Goal: Task Accomplishment & Management: Manage account settings

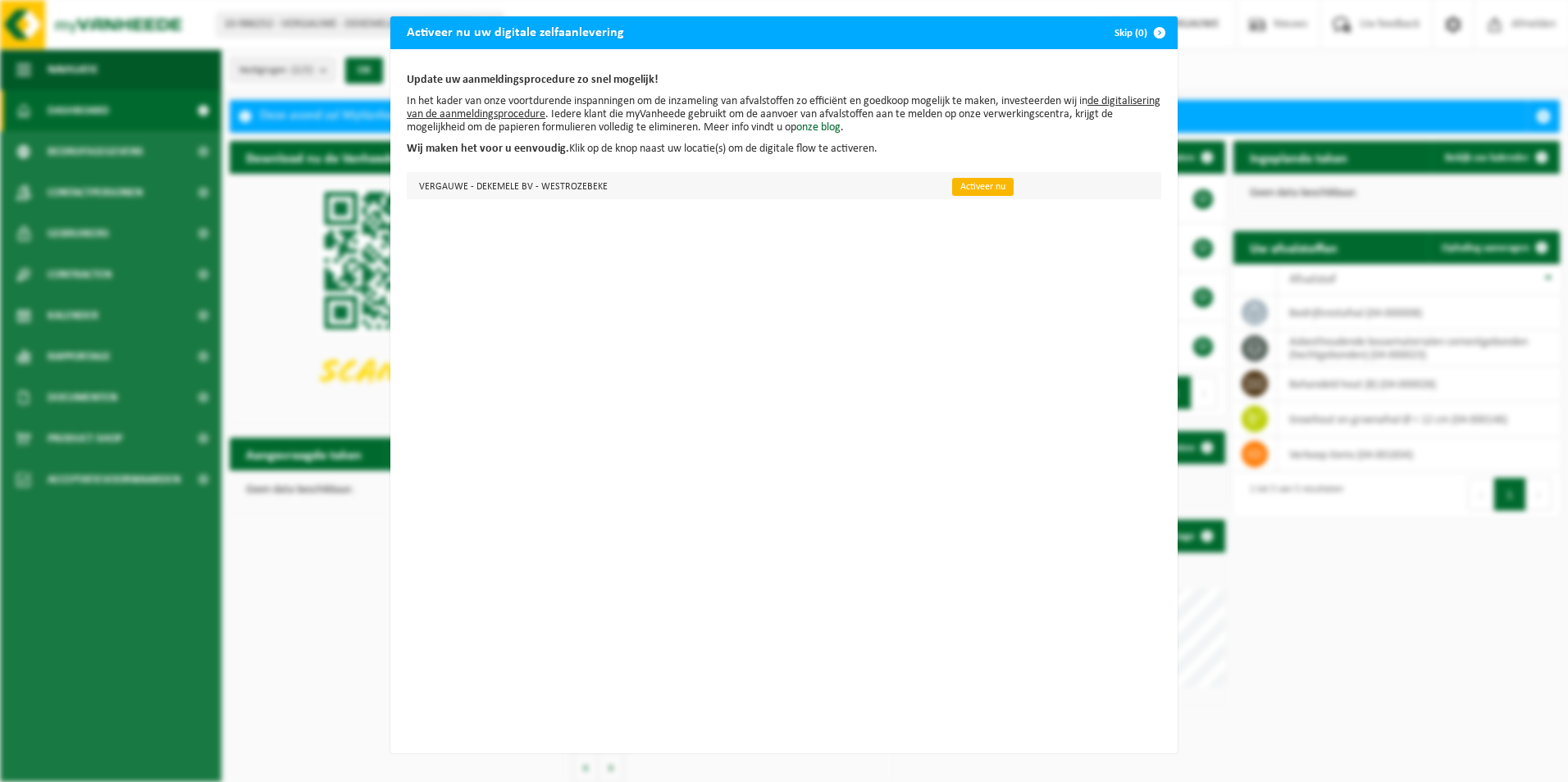
click at [980, 185] on link "Activeer nu" at bounding box center [983, 186] width 61 height 18
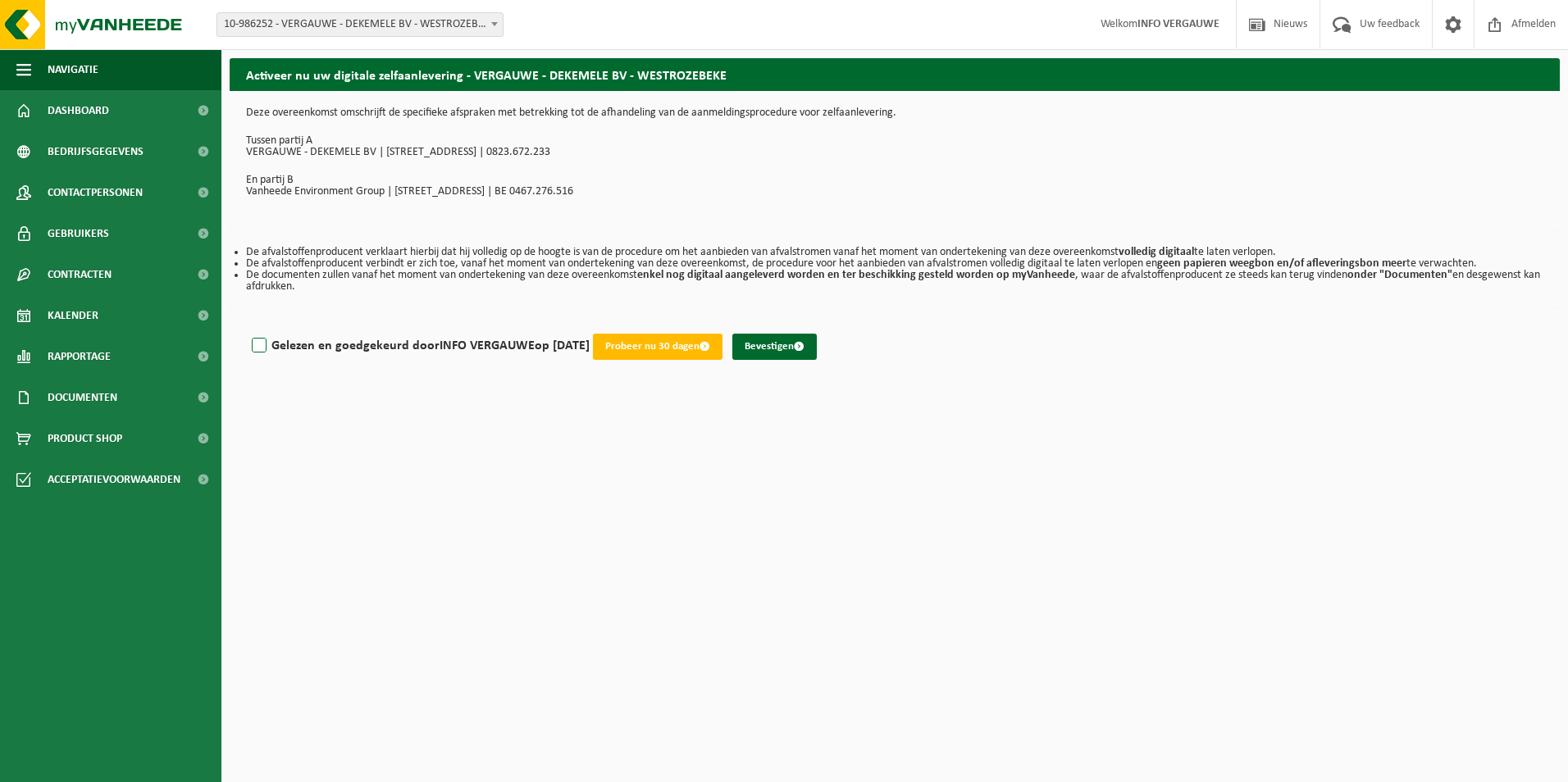
click at [284, 345] on label "Gelezen en goedgekeurd door INFO VERGAUWE op 02/09/25" at bounding box center [418, 346] width 342 height 25
click at [590, 326] on input "Gelezen en goedgekeurd door INFO VERGAUWE op 02/09/25" at bounding box center [590, 325] width 1 height 1
checkbox input "true"
click at [797, 341] on button "Bevestigen" at bounding box center [774, 347] width 84 height 26
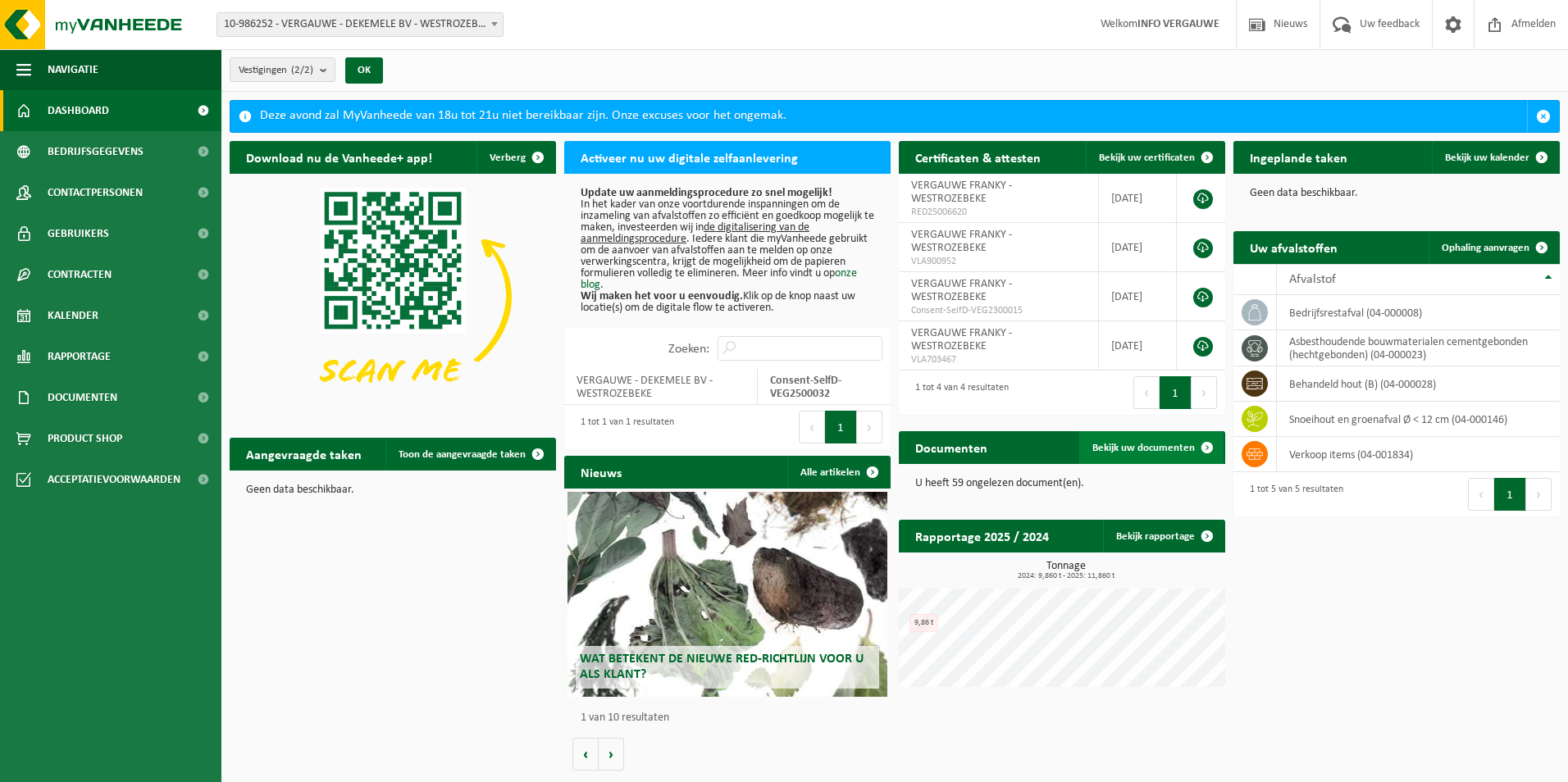
click at [1142, 447] on span "Bekijk uw documenten" at bounding box center [1143, 448] width 103 height 11
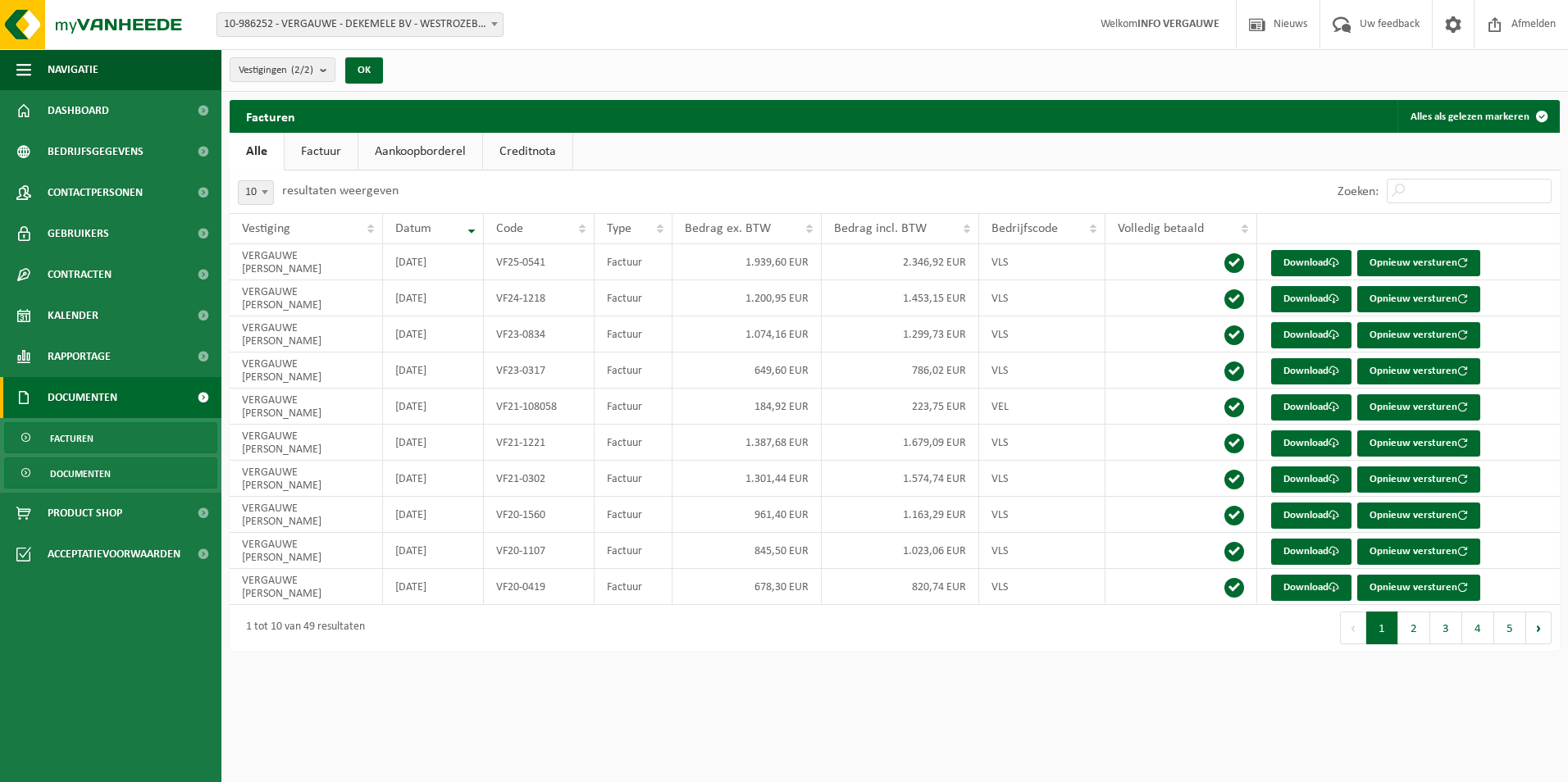
click at [56, 470] on span "Documenten" at bounding box center [81, 474] width 61 height 31
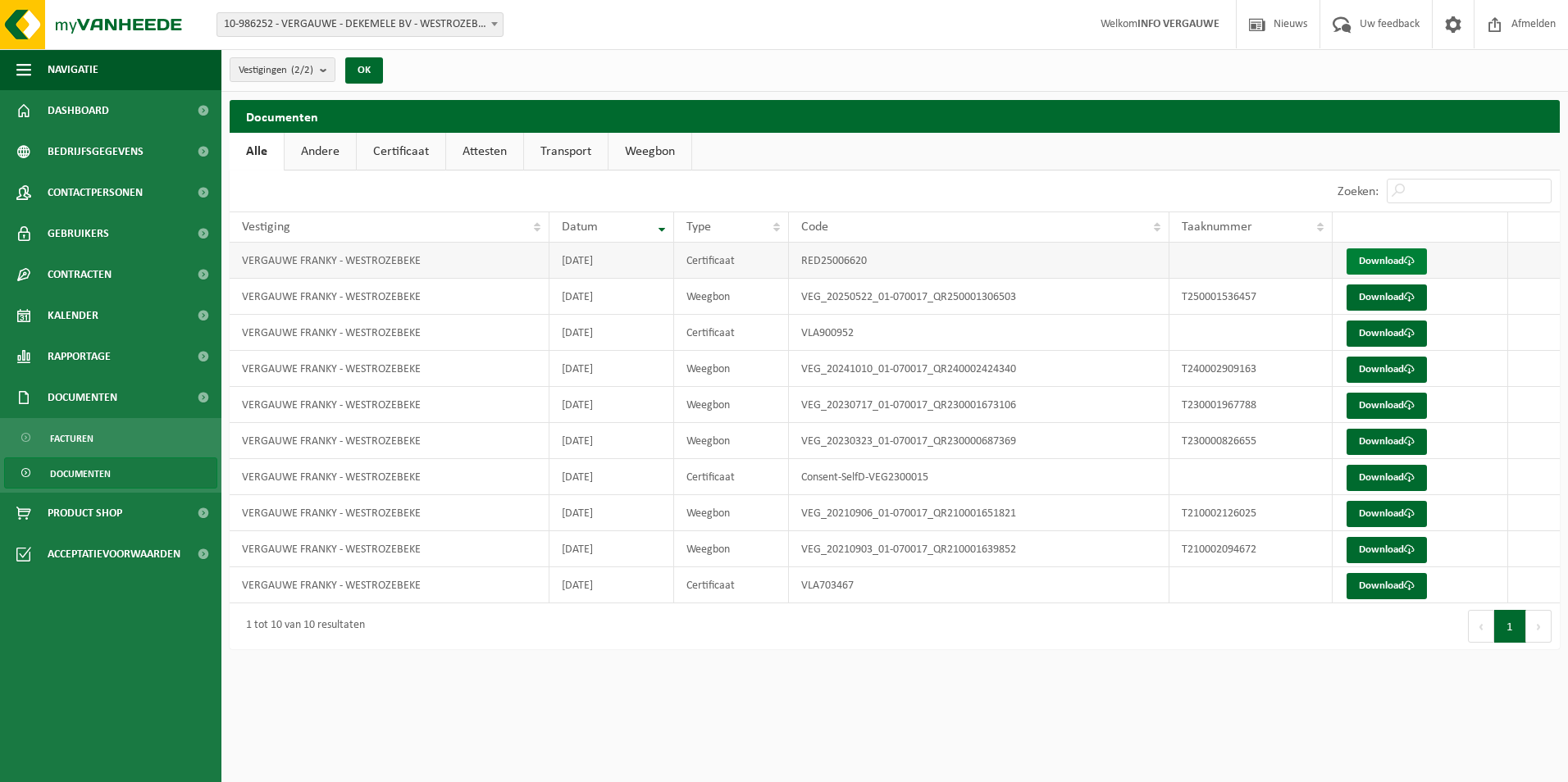
click at [1398, 263] on link "Download" at bounding box center [1387, 261] width 81 height 26
click at [102, 112] on span "Dashboard" at bounding box center [78, 110] width 61 height 41
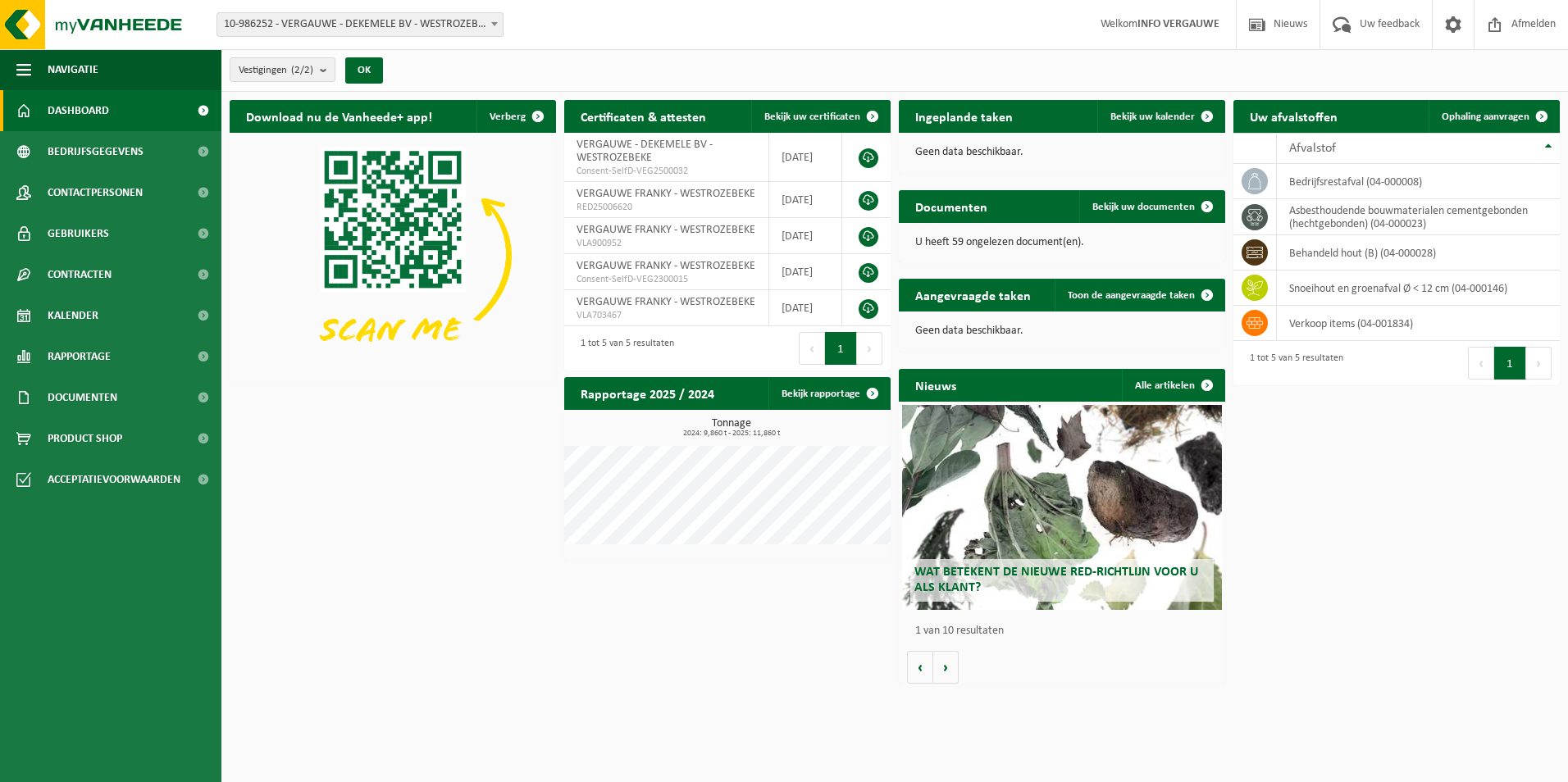
click at [1126, 580] on h2 "Wat betekent de nieuwe RED-richtlijn voor u als klant?" at bounding box center [1063, 580] width 304 height 43
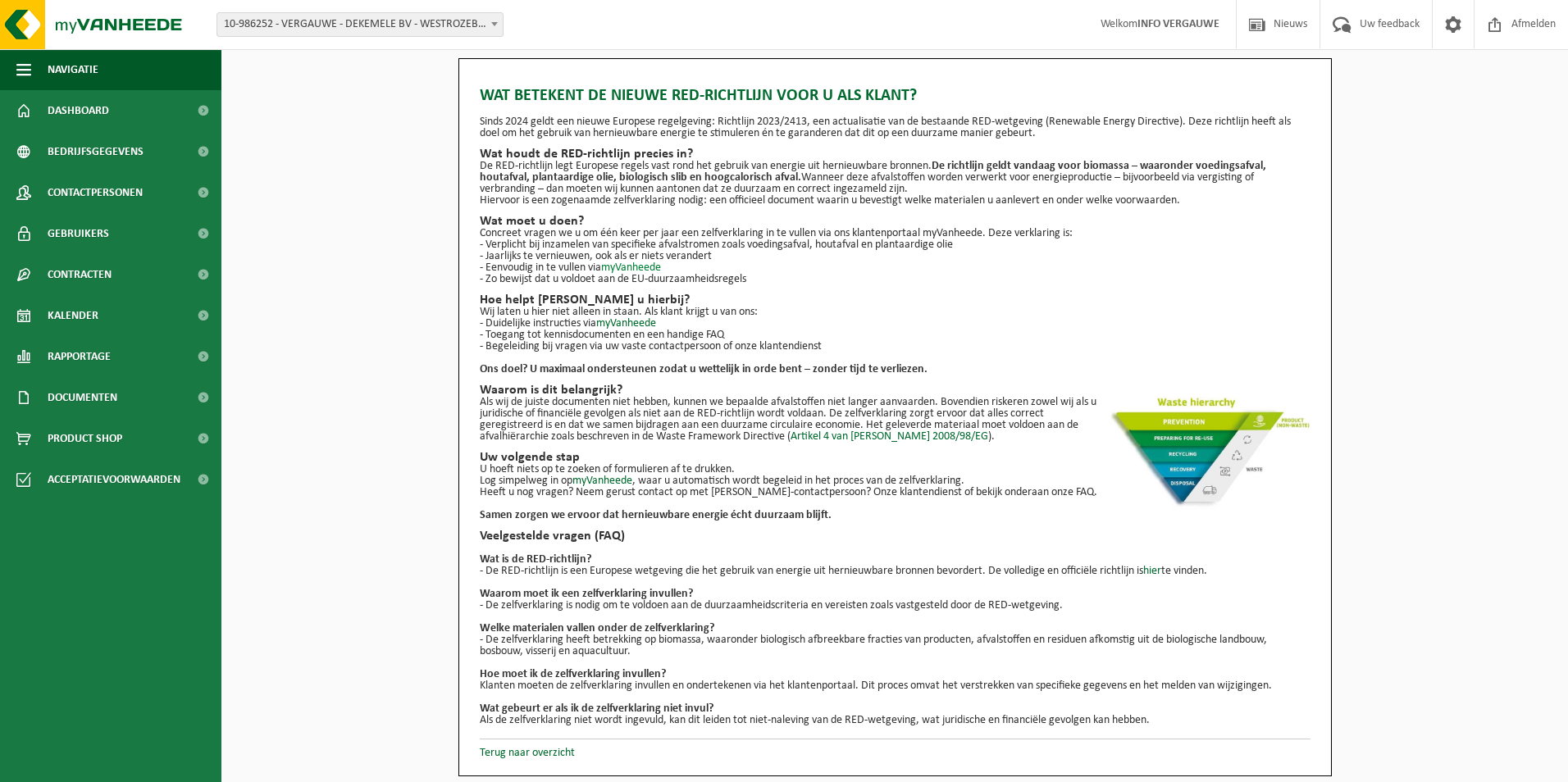
click at [633, 268] on link "myVanheede" at bounding box center [631, 267] width 60 height 12
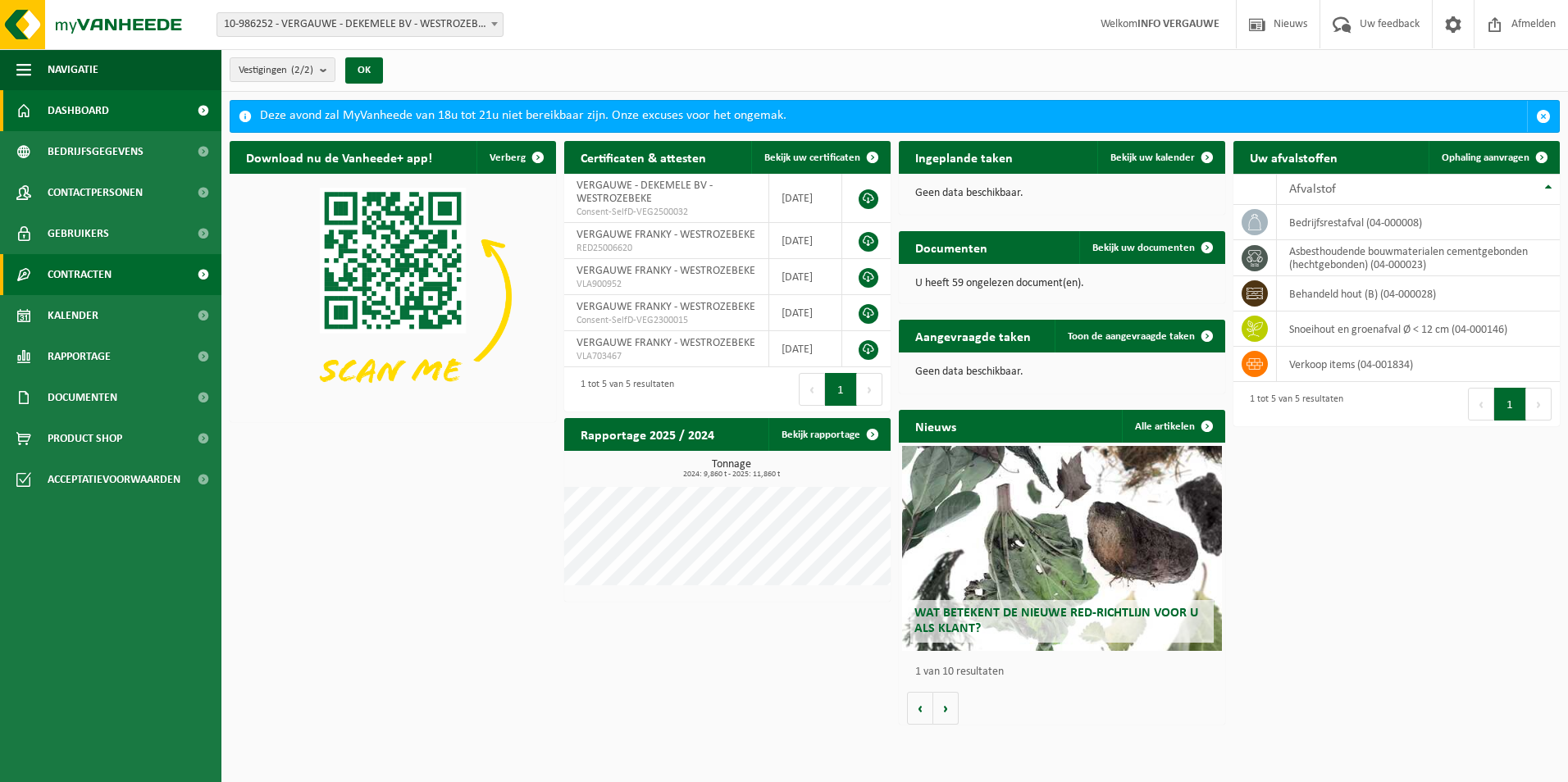
click at [103, 276] on span "Contracten" at bounding box center [79, 275] width 64 height 41
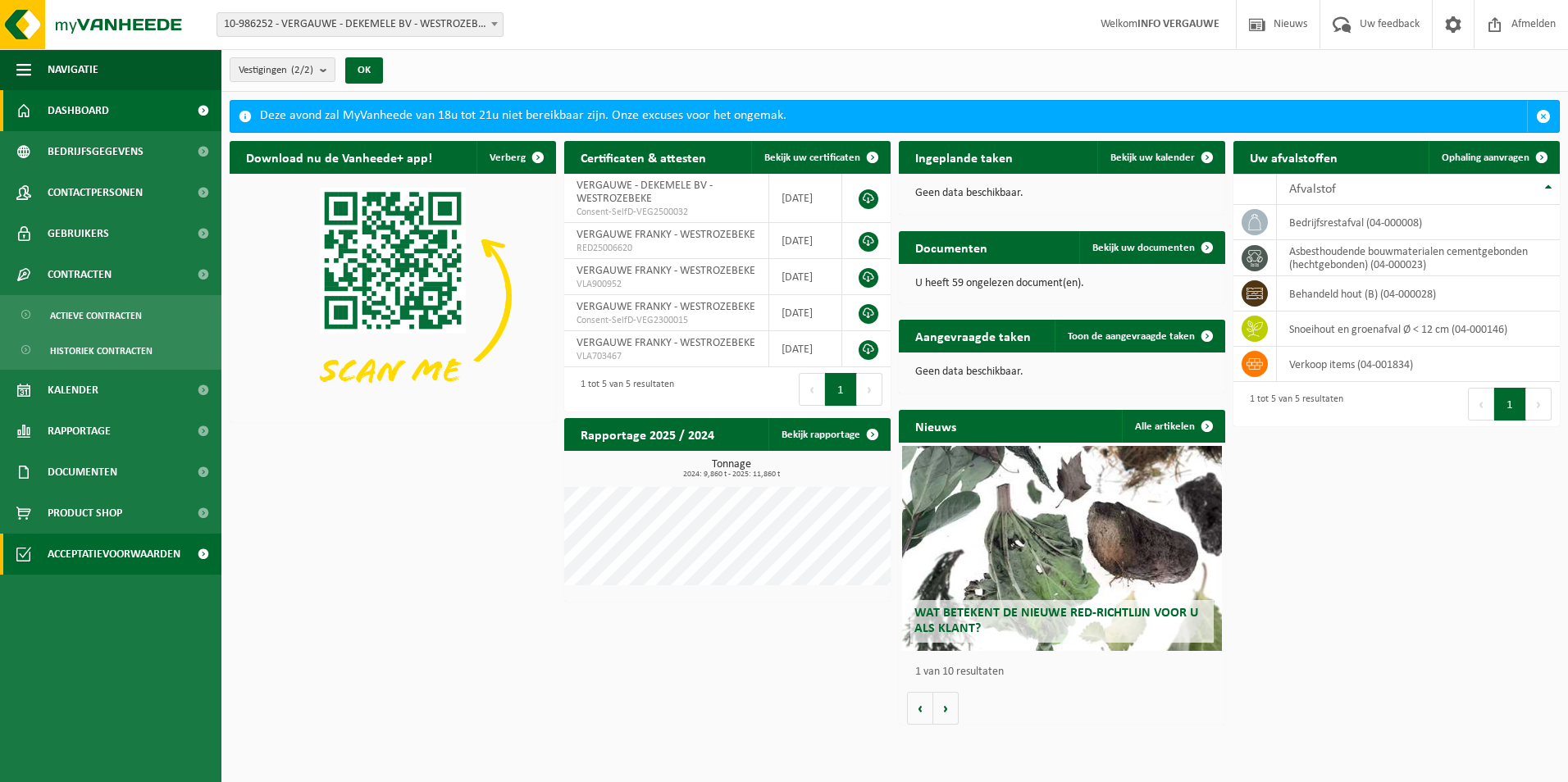
click at [103, 549] on span "Acceptatievoorwaarden" at bounding box center [114, 554] width 133 height 41
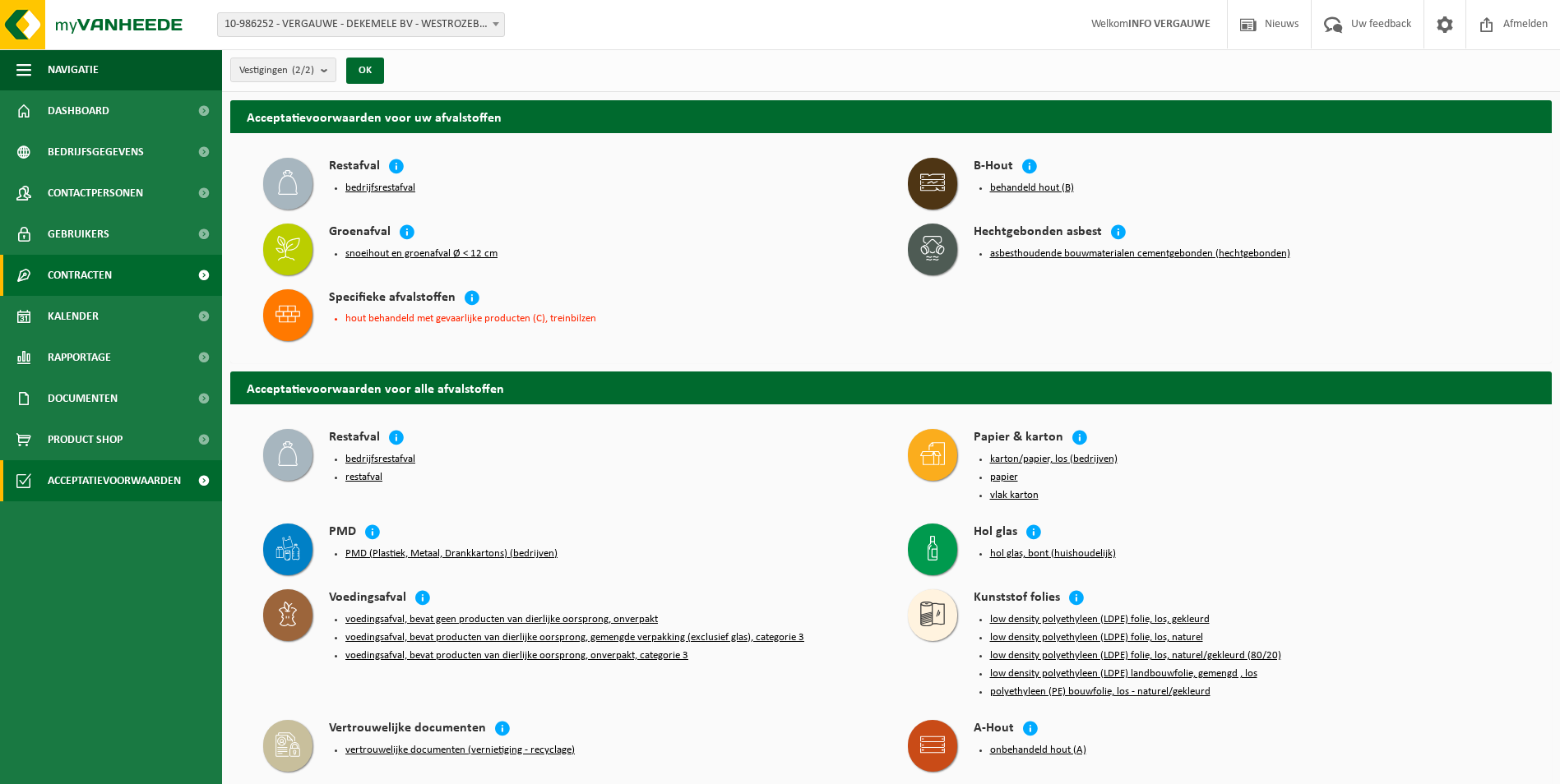
click at [121, 285] on link "Contracten" at bounding box center [110, 276] width 222 height 41
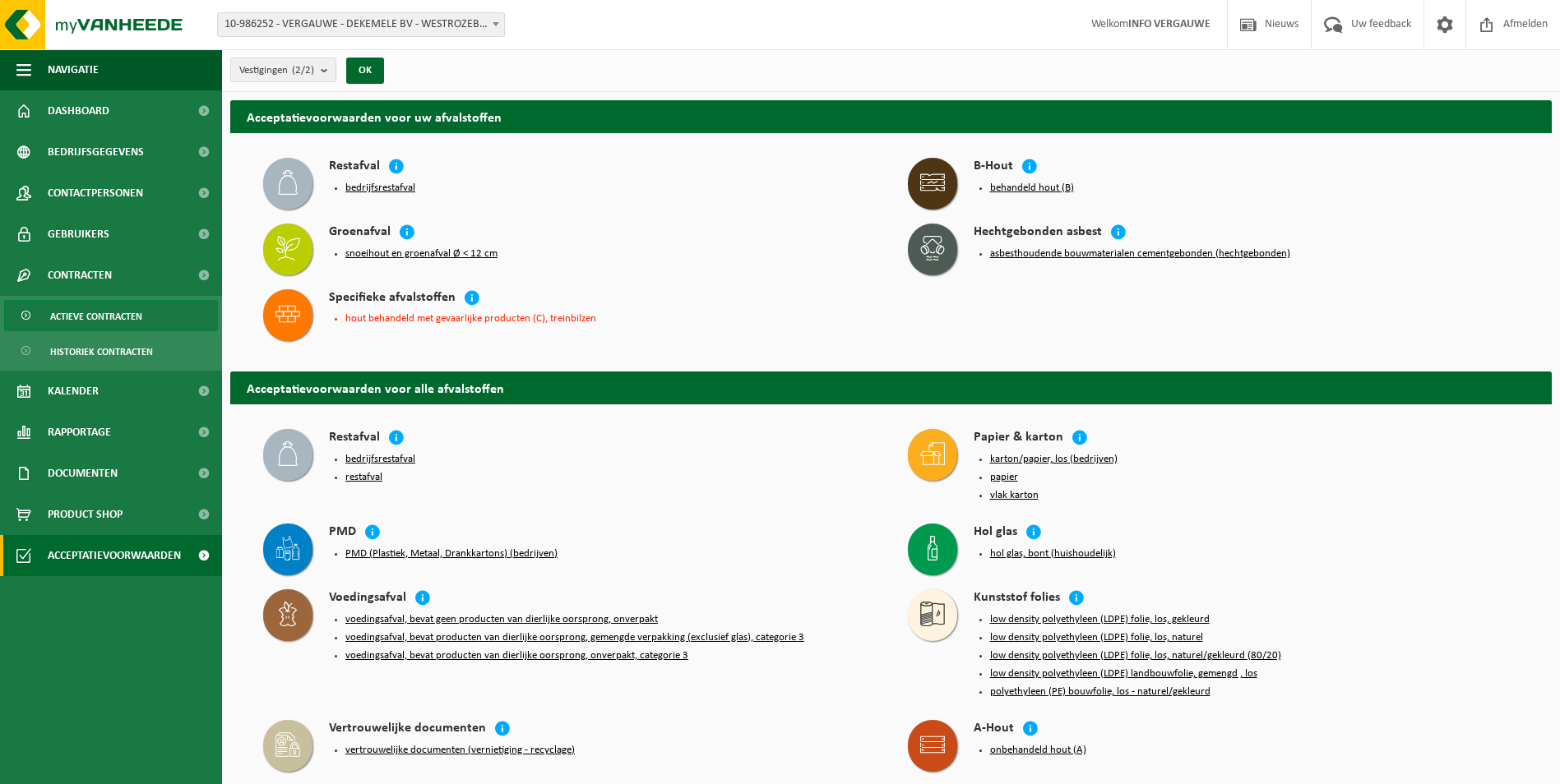
click at [125, 316] on span "Actieve contracten" at bounding box center [96, 316] width 92 height 32
